Goal: Information Seeking & Learning: Learn about a topic

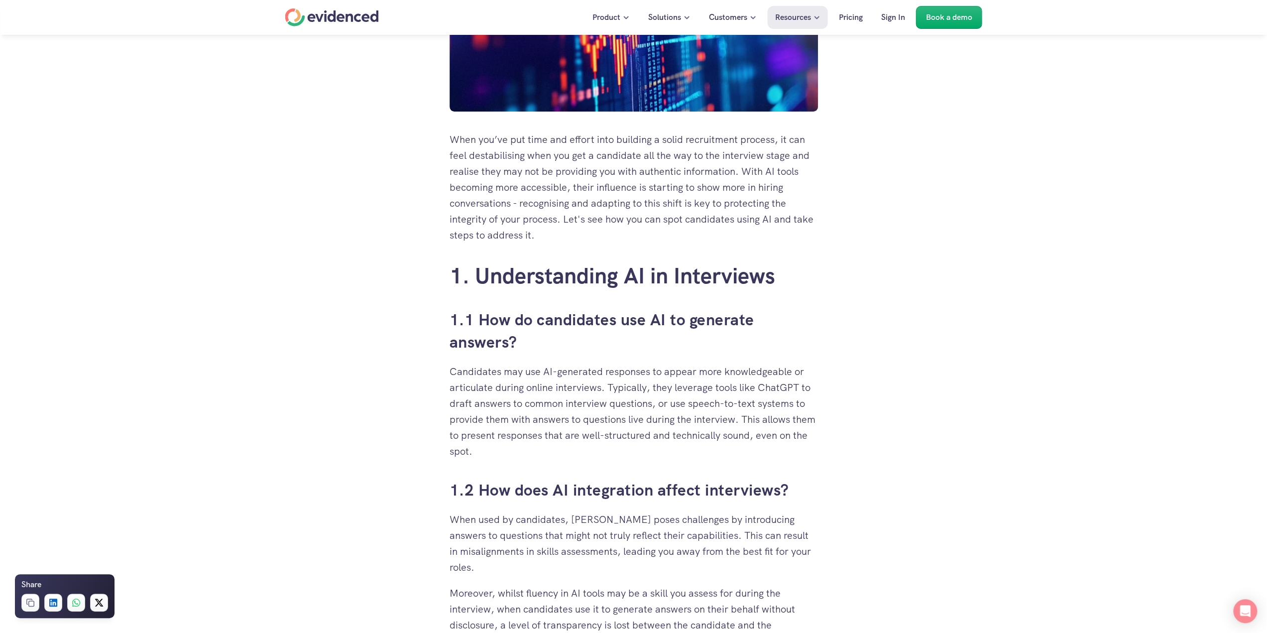
scroll to position [398, 0]
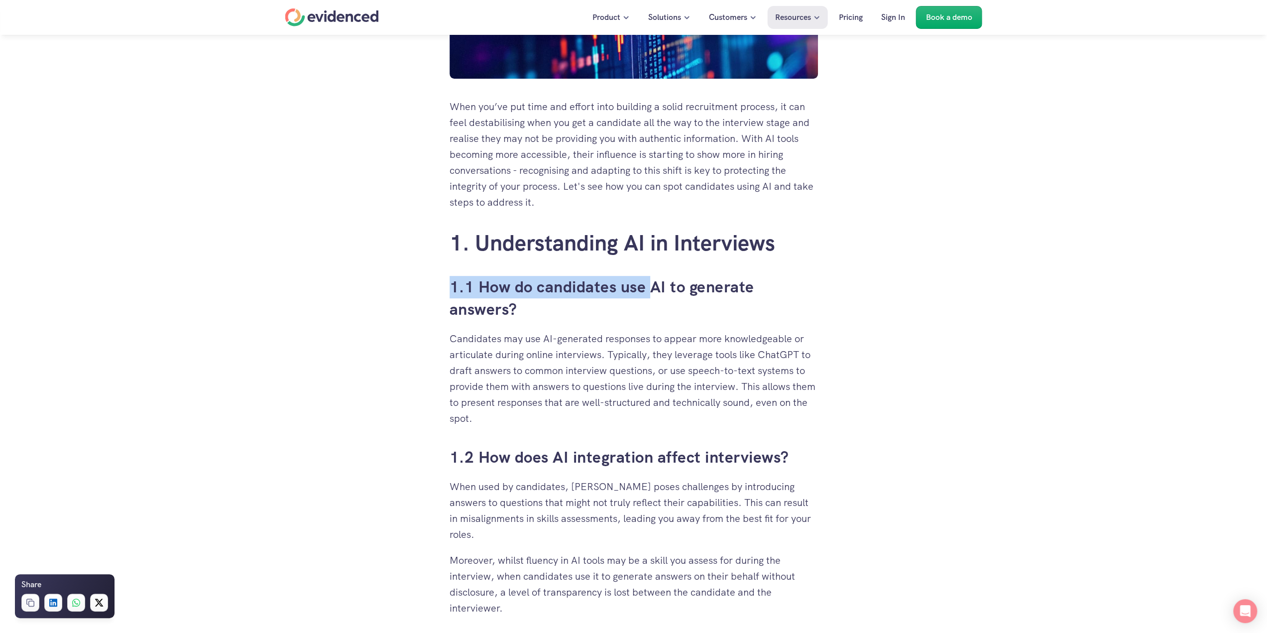
drag, startPoint x: 420, startPoint y: 287, endPoint x: 654, endPoint y: 298, distance: 233.7
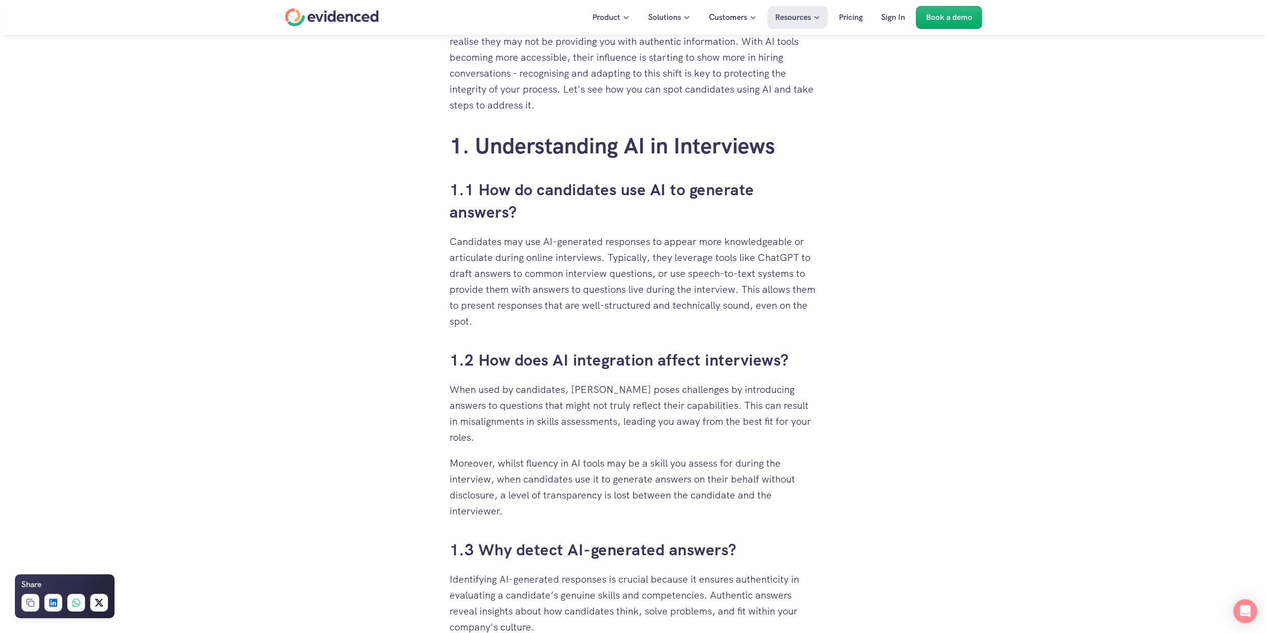
scroll to position [547, 0]
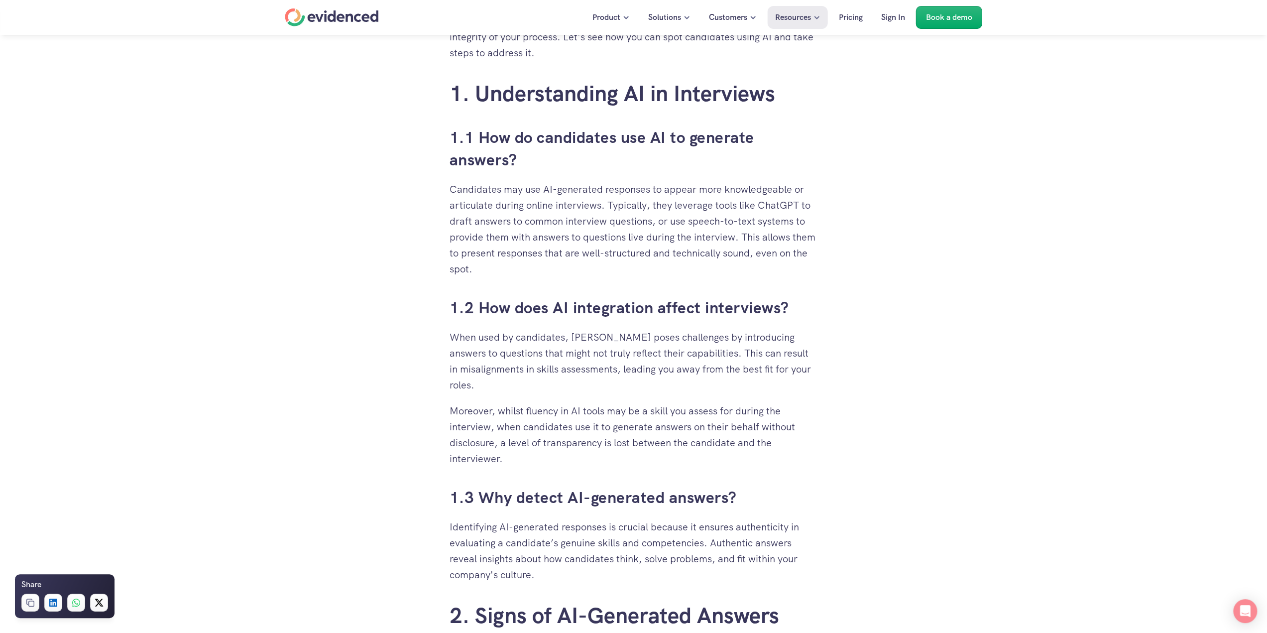
drag, startPoint x: 441, startPoint y: 195, endPoint x: 591, endPoint y: 267, distance: 167.0
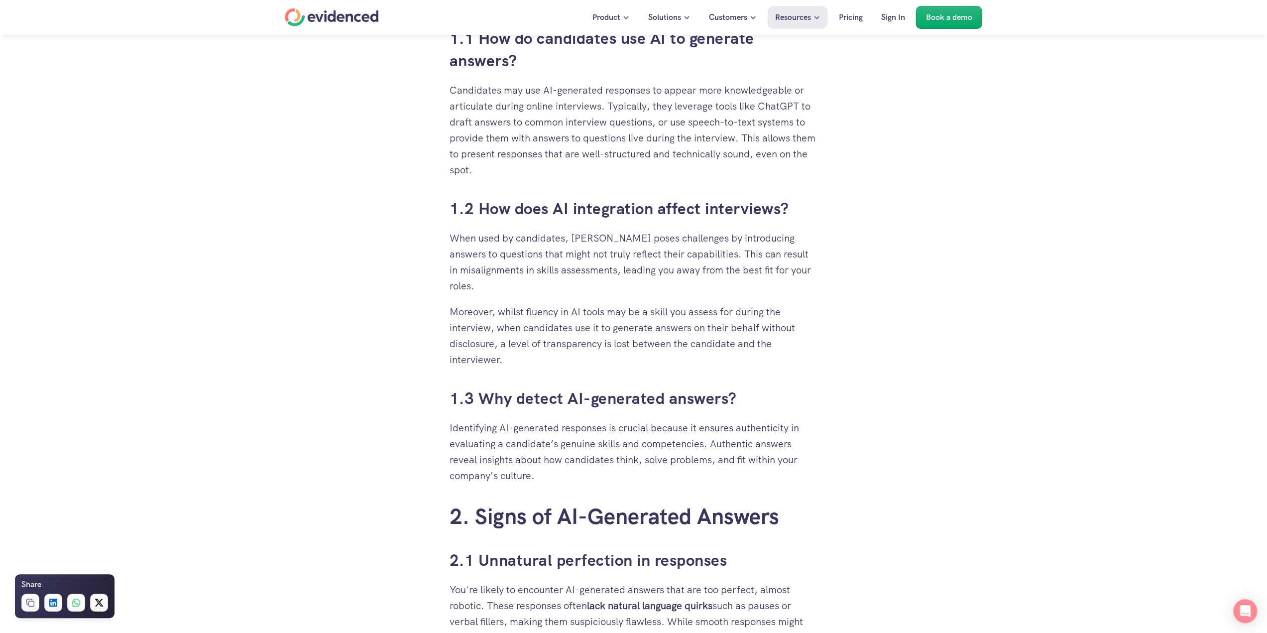
scroll to position [647, 0]
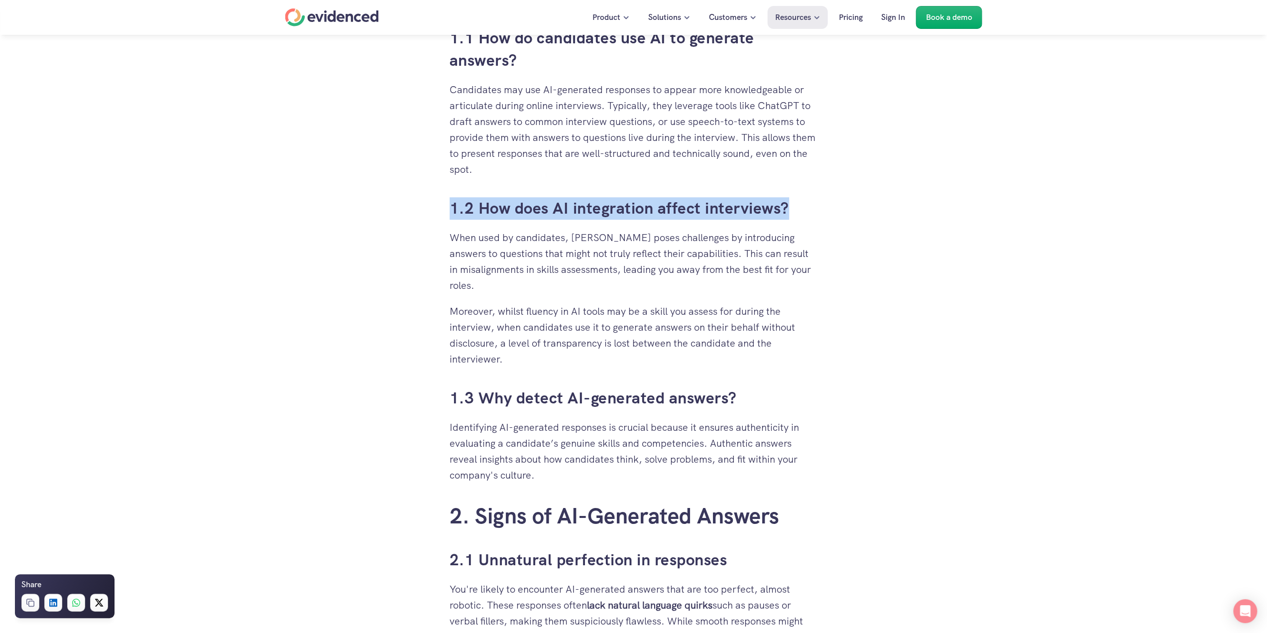
drag, startPoint x: 445, startPoint y: 217, endPoint x: 829, endPoint y: 220, distance: 383.8
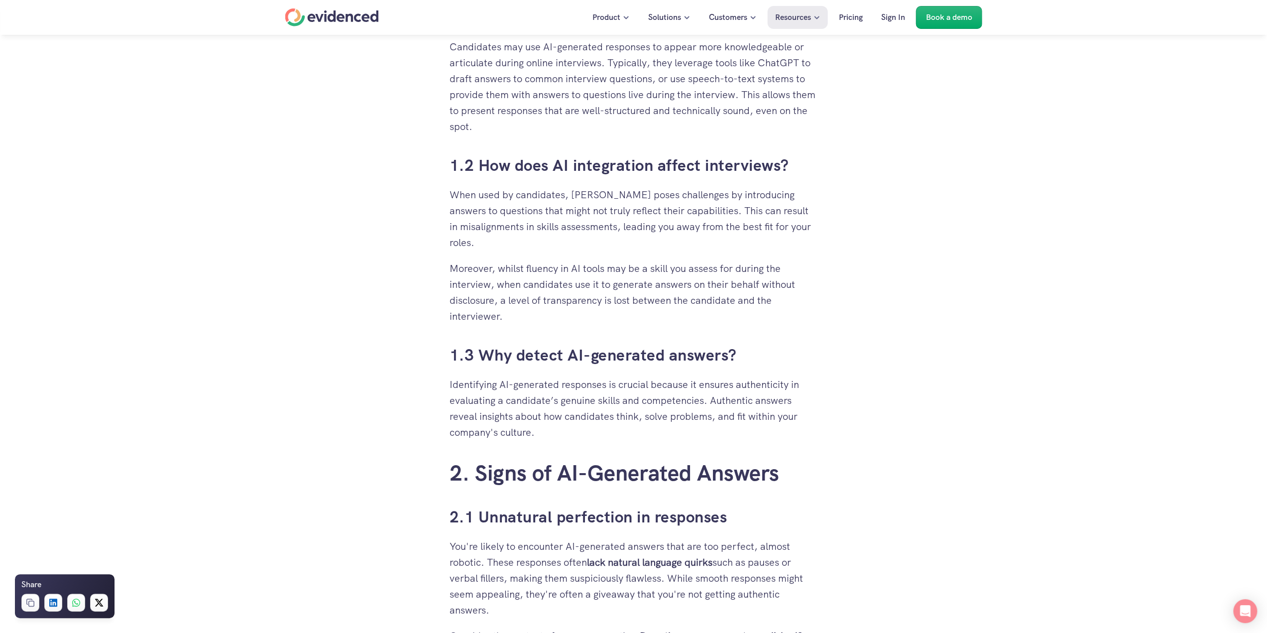
scroll to position [697, 0]
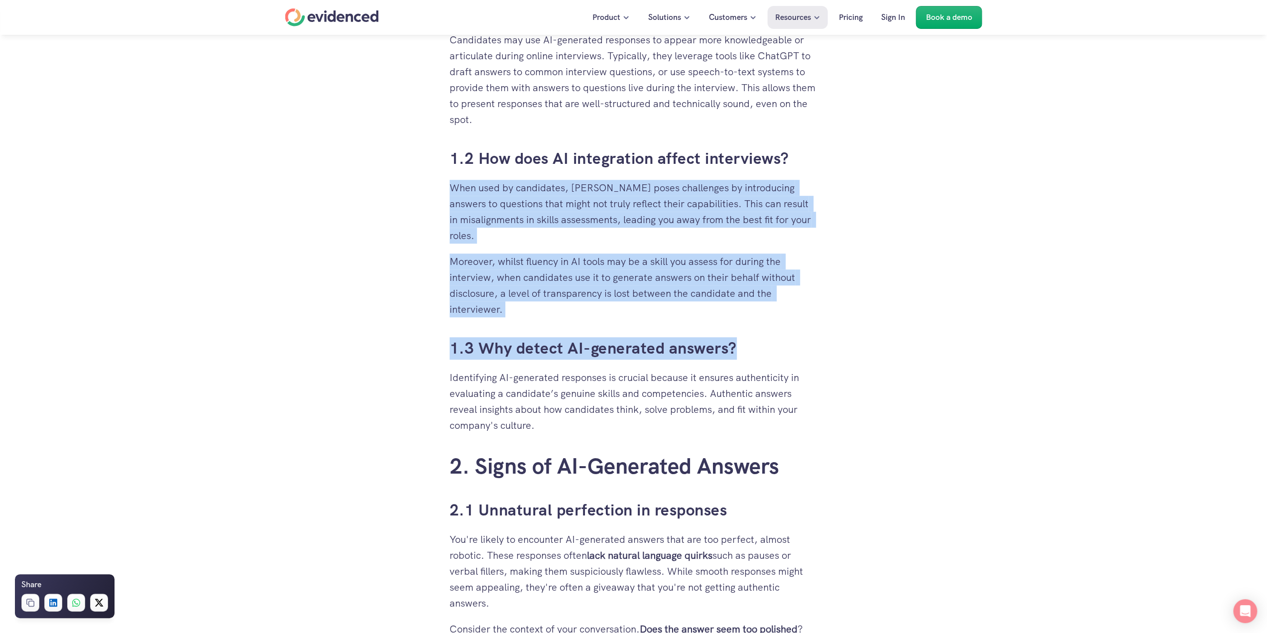
drag, startPoint x: 440, startPoint y: 188, endPoint x: 813, endPoint y: 332, distance: 399.9
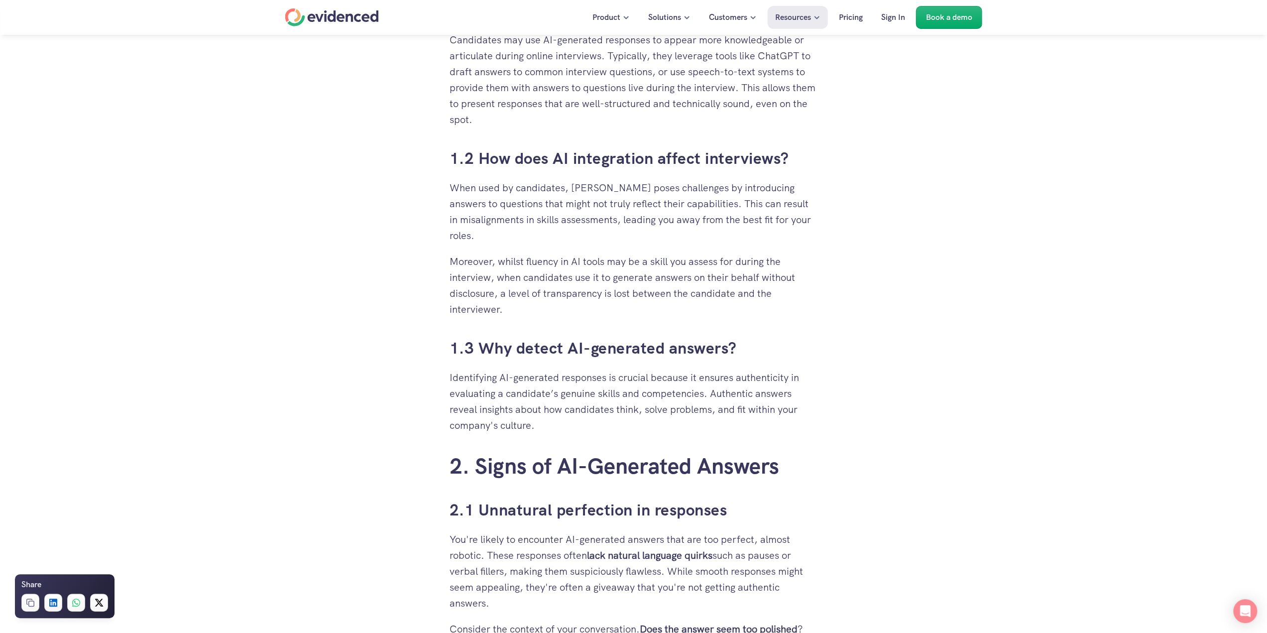
click at [812, 380] on p "Identifying AI-generated responses is crucial because it ensures authenticity i…" at bounding box center [633, 401] width 368 height 64
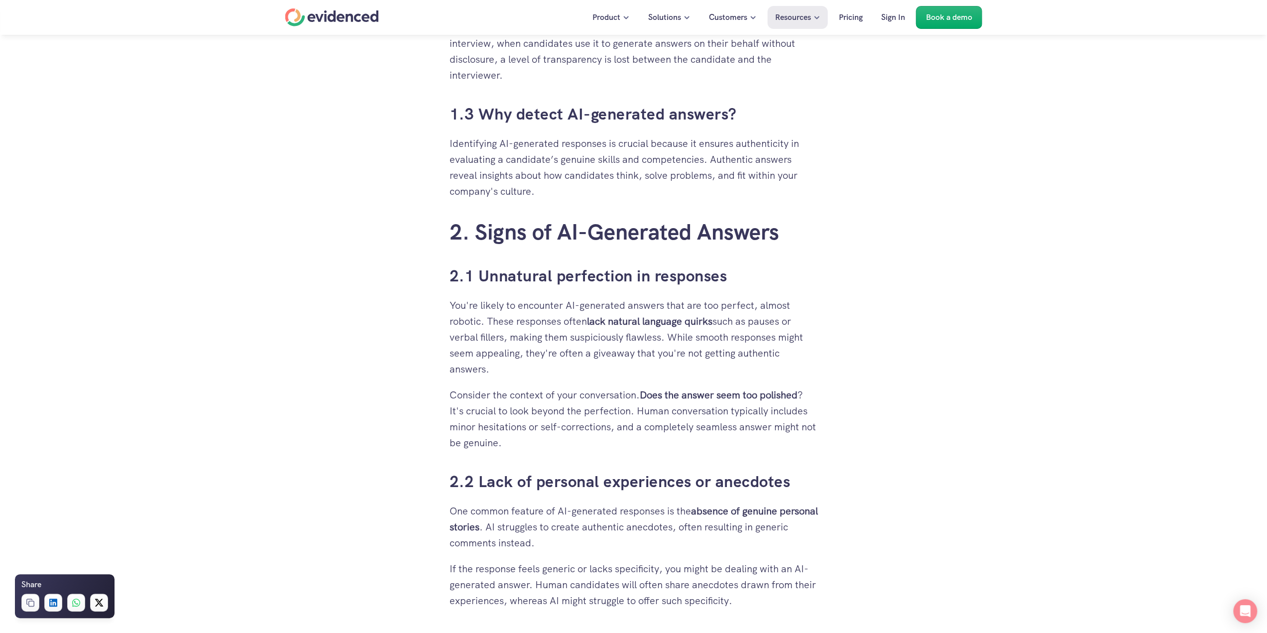
scroll to position [946, 0]
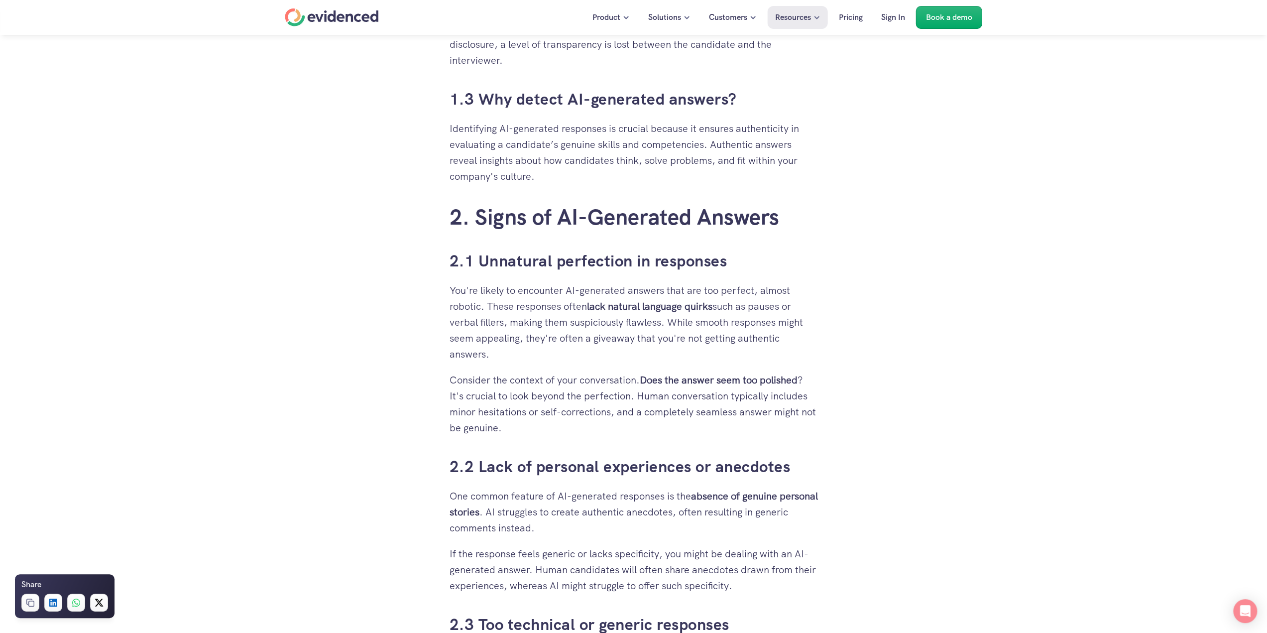
drag, startPoint x: 448, startPoint y: 288, endPoint x: 736, endPoint y: 354, distance: 295.7
drag, startPoint x: 687, startPoint y: 368, endPoint x: 681, endPoint y: 370, distance: 6.8
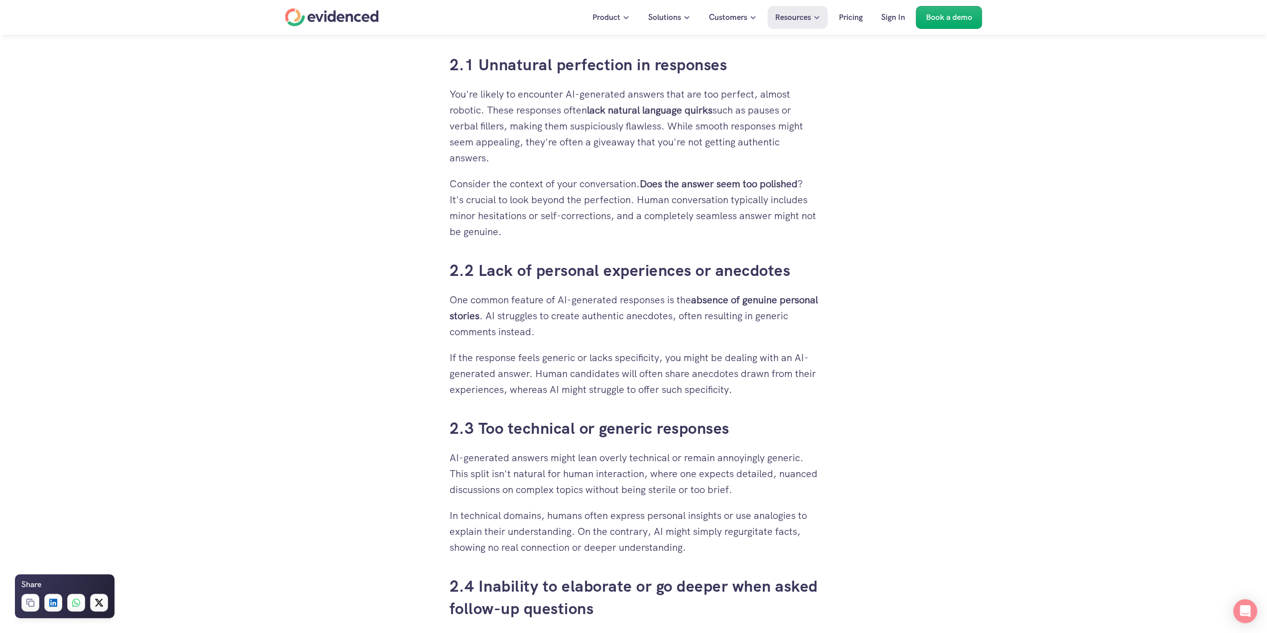
scroll to position [1145, 0]
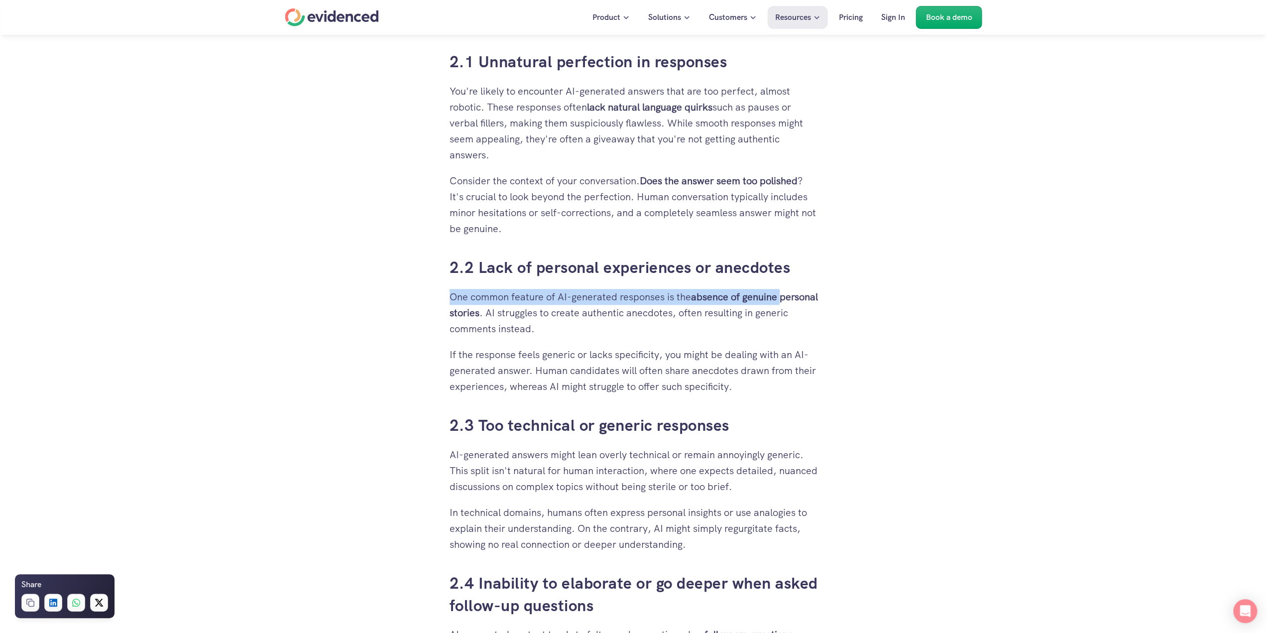
drag, startPoint x: 433, startPoint y: 287, endPoint x: 805, endPoint y: 298, distance: 372.9
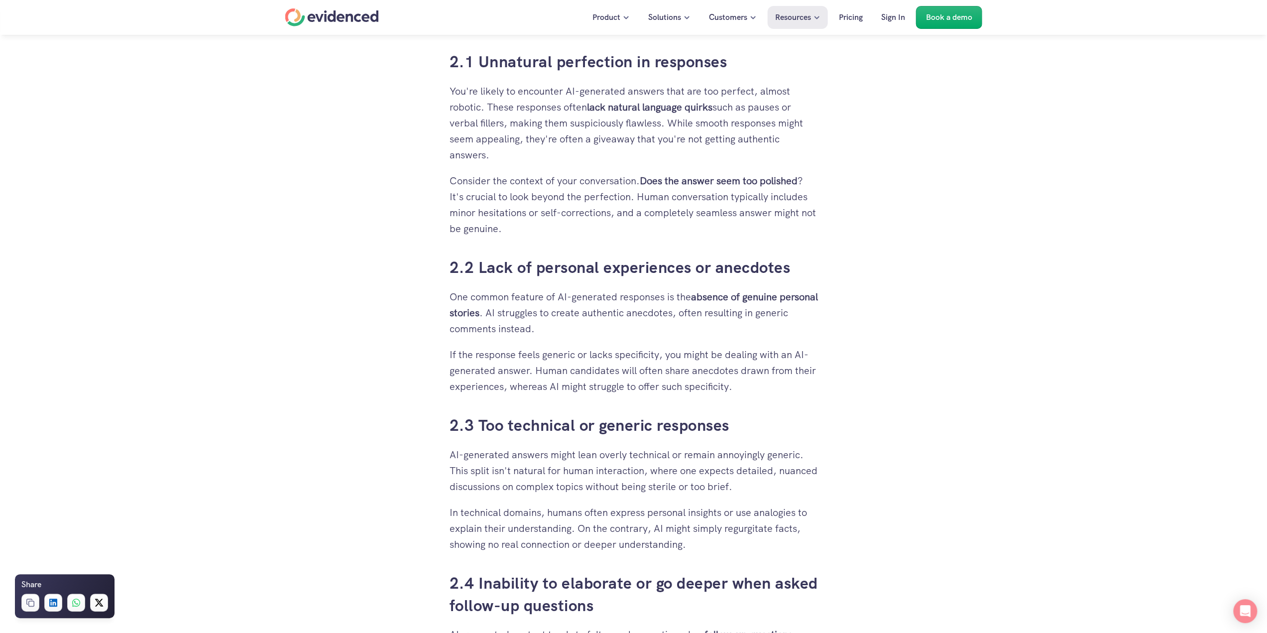
click at [809, 334] on p "One common feature of AI-generated responses is the absence of genuine personal…" at bounding box center [633, 313] width 368 height 48
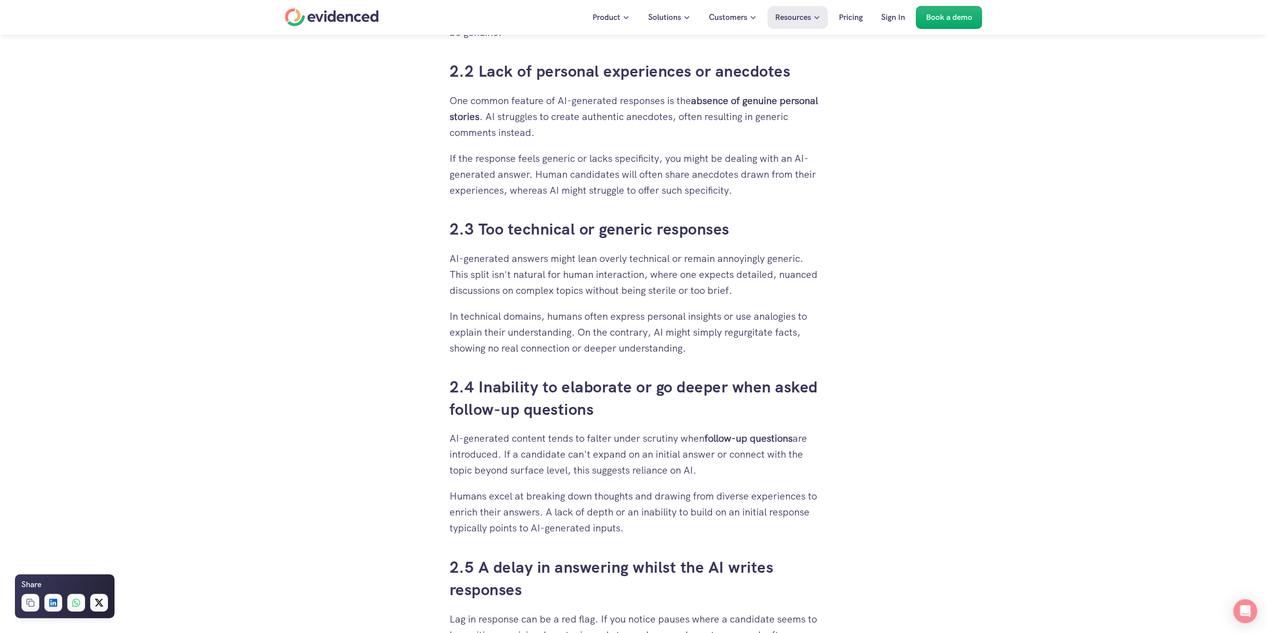
scroll to position [1344, 0]
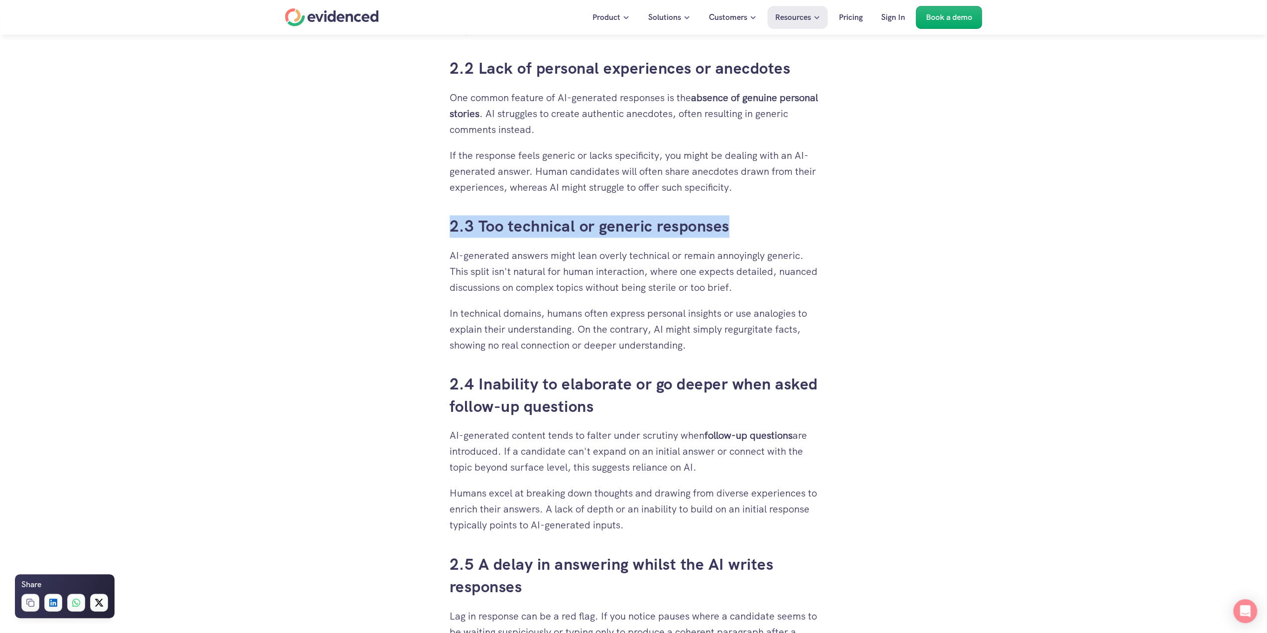
drag, startPoint x: 435, startPoint y: 225, endPoint x: 784, endPoint y: 234, distance: 350.0
click at [783, 234] on h3 "2.3 Too technical or generic responses" at bounding box center [633, 226] width 368 height 22
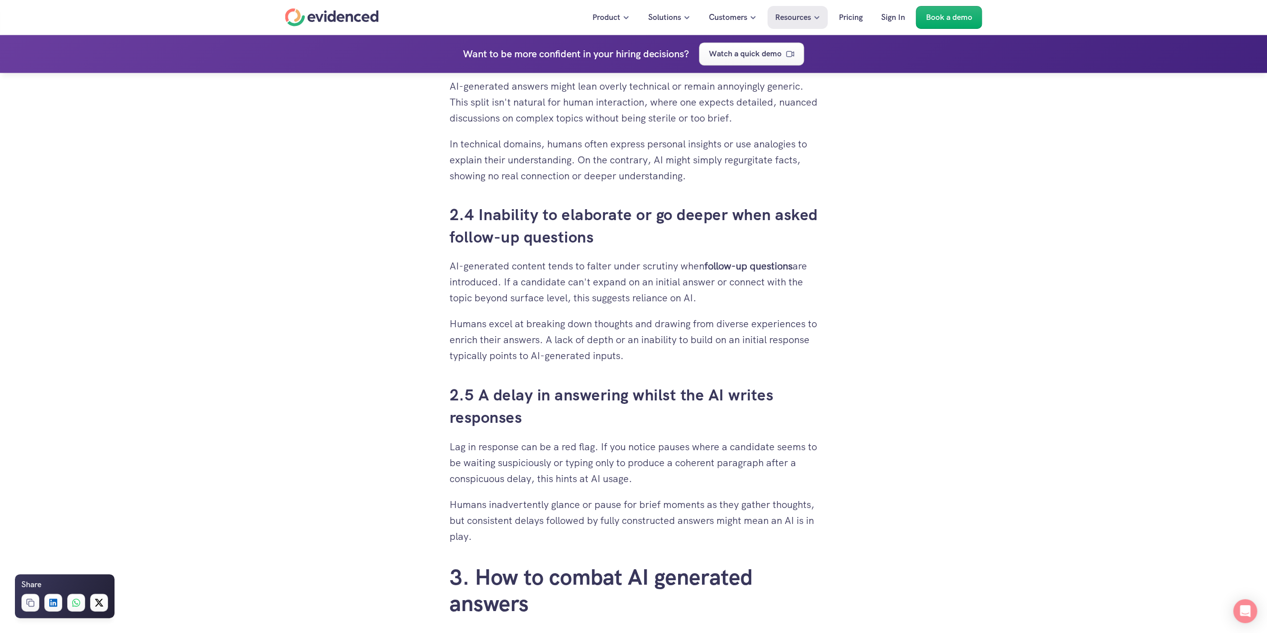
scroll to position [1543, 0]
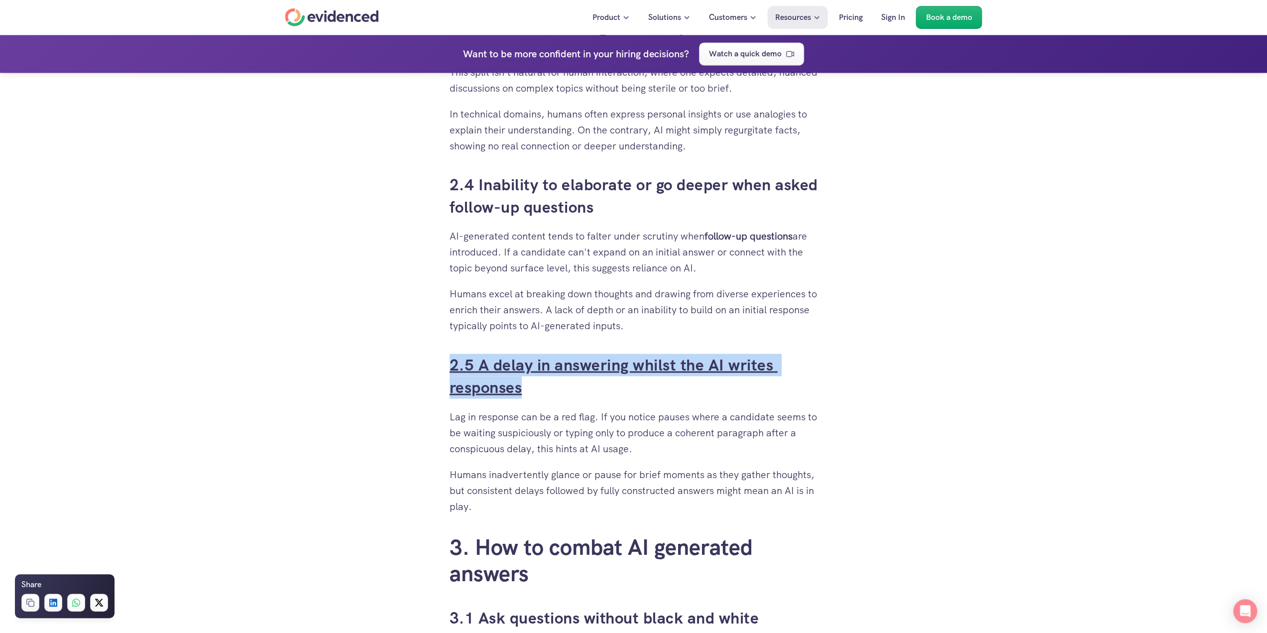
drag, startPoint x: 551, startPoint y: 393, endPoint x: 496, endPoint y: 363, distance: 62.1
click at [439, 353] on div "When you’ve put time and effort into building a solid recruitment process, it c…" at bounding box center [633, 474] width 388 height 3509
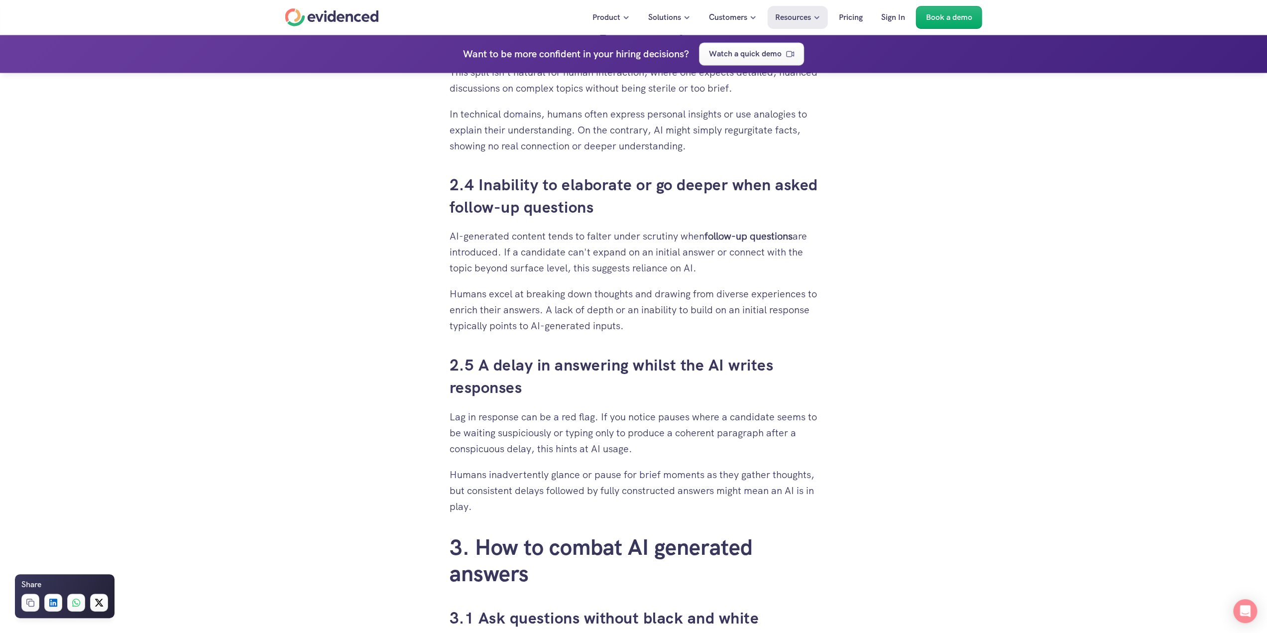
click at [681, 413] on p "Lag in response can be a red flag. If you notice pauses where a candidate seems…" at bounding box center [633, 432] width 368 height 48
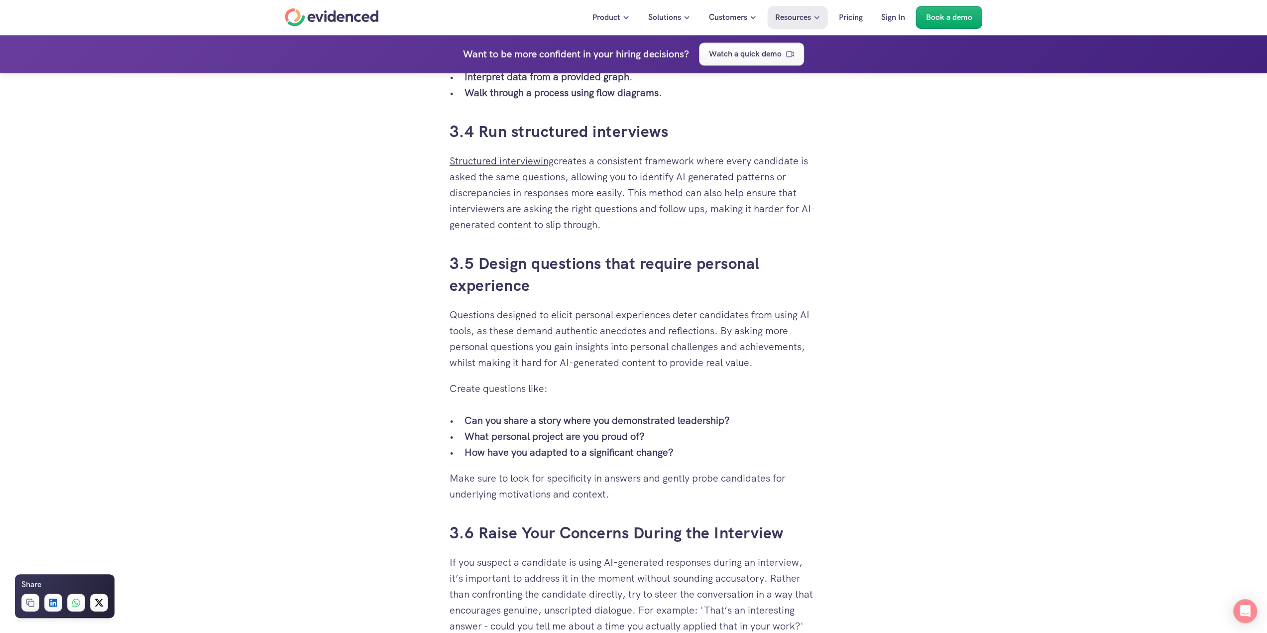
scroll to position [2787, 0]
